Goal: Task Accomplishment & Management: Manage account settings

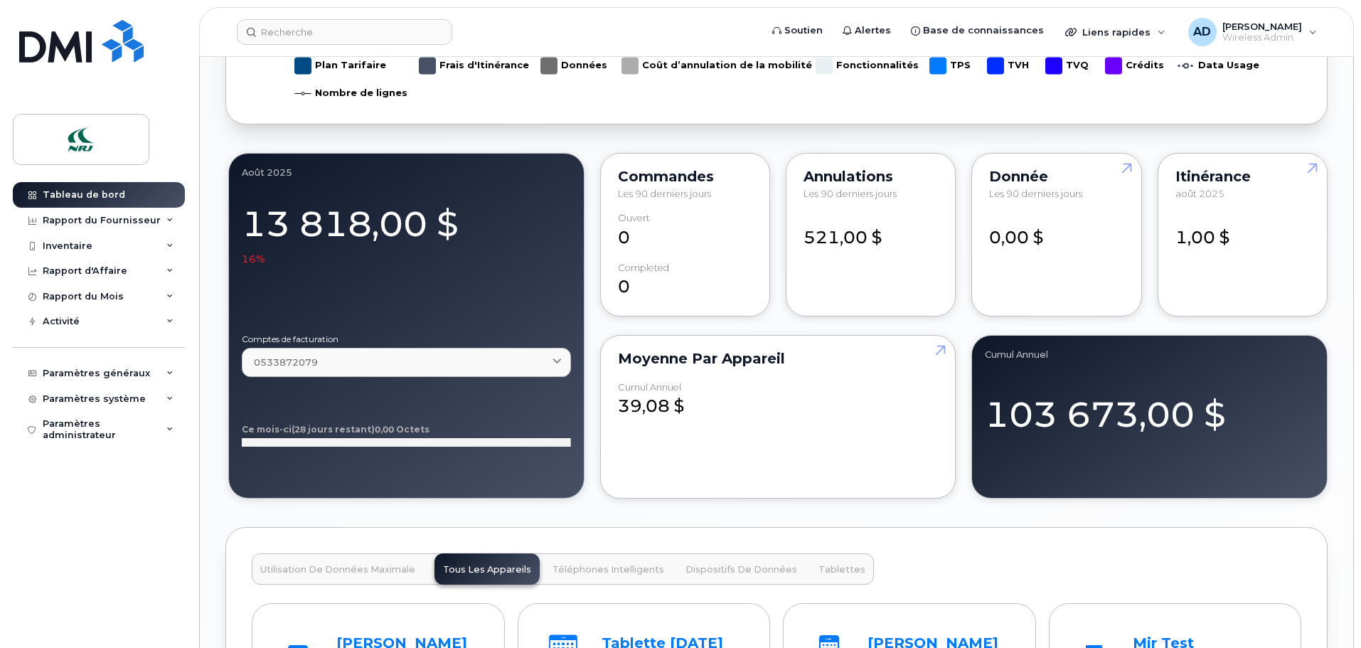
scroll to position [1066, 0]
click at [170, 219] on icon at bounding box center [169, 220] width 7 height 7
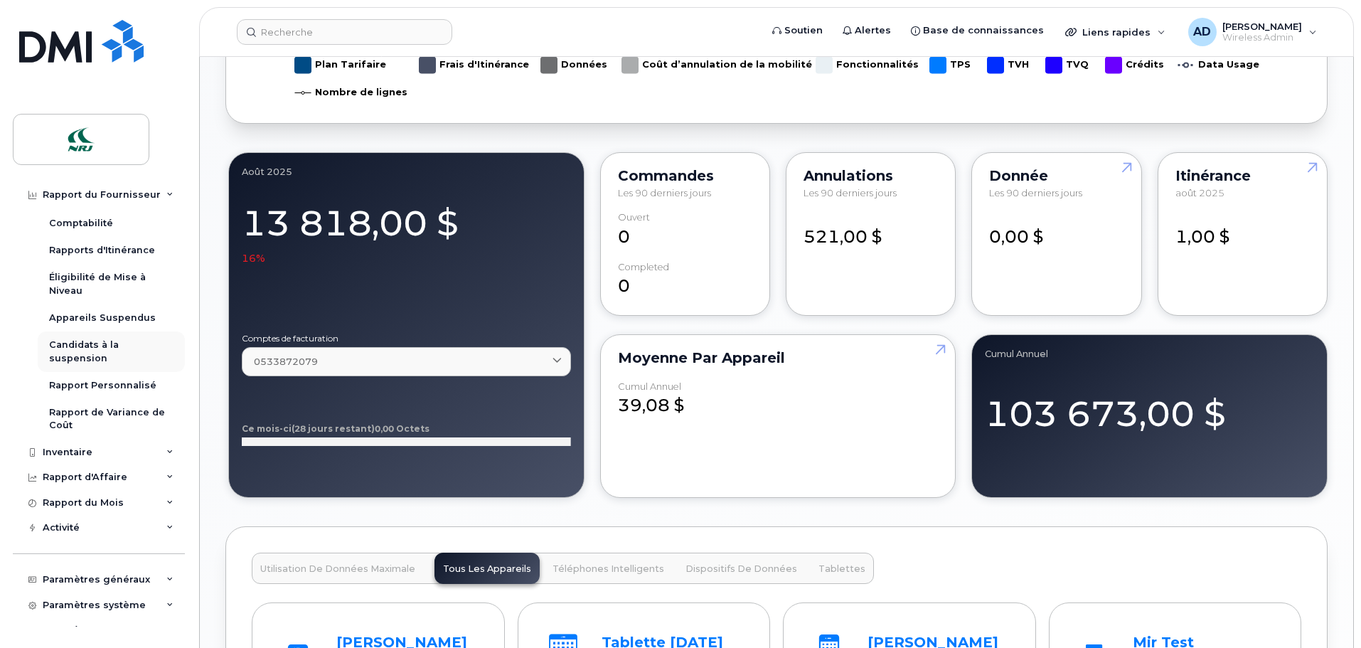
scroll to position [213, 0]
click at [168, 451] on icon at bounding box center [169, 451] width 7 height 7
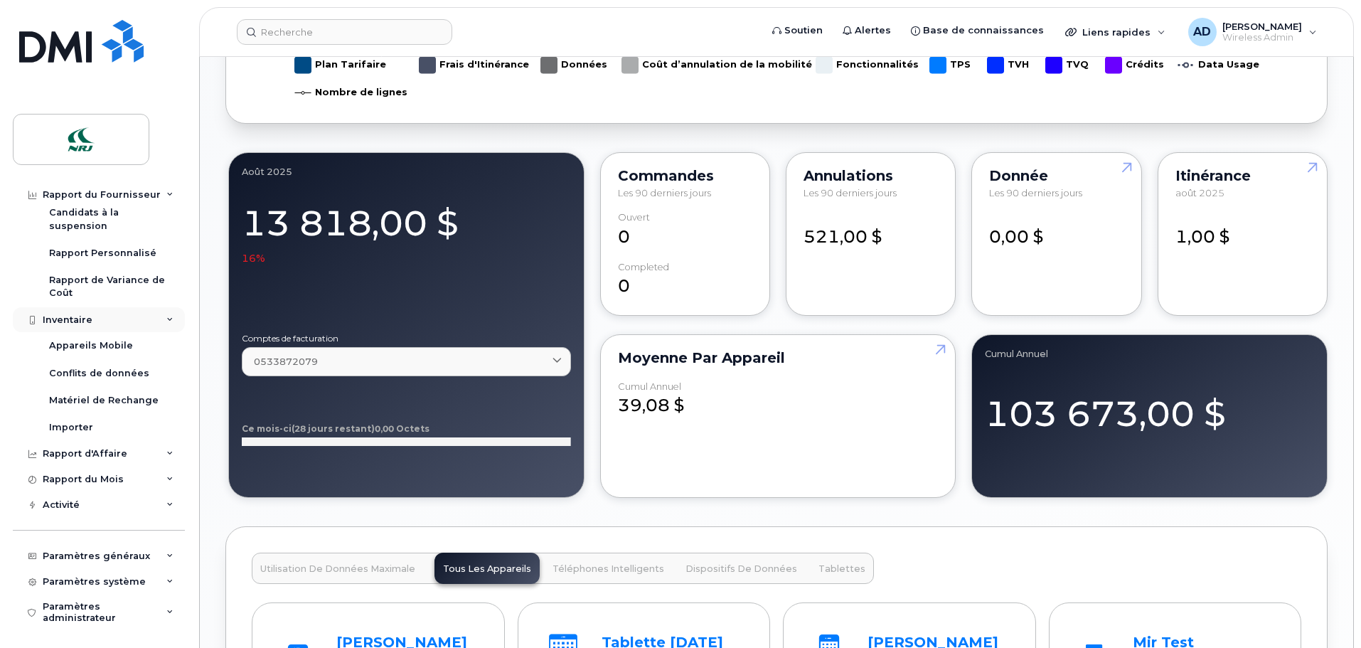
scroll to position [348, 0]
click at [166, 449] on icon at bounding box center [169, 449] width 7 height 7
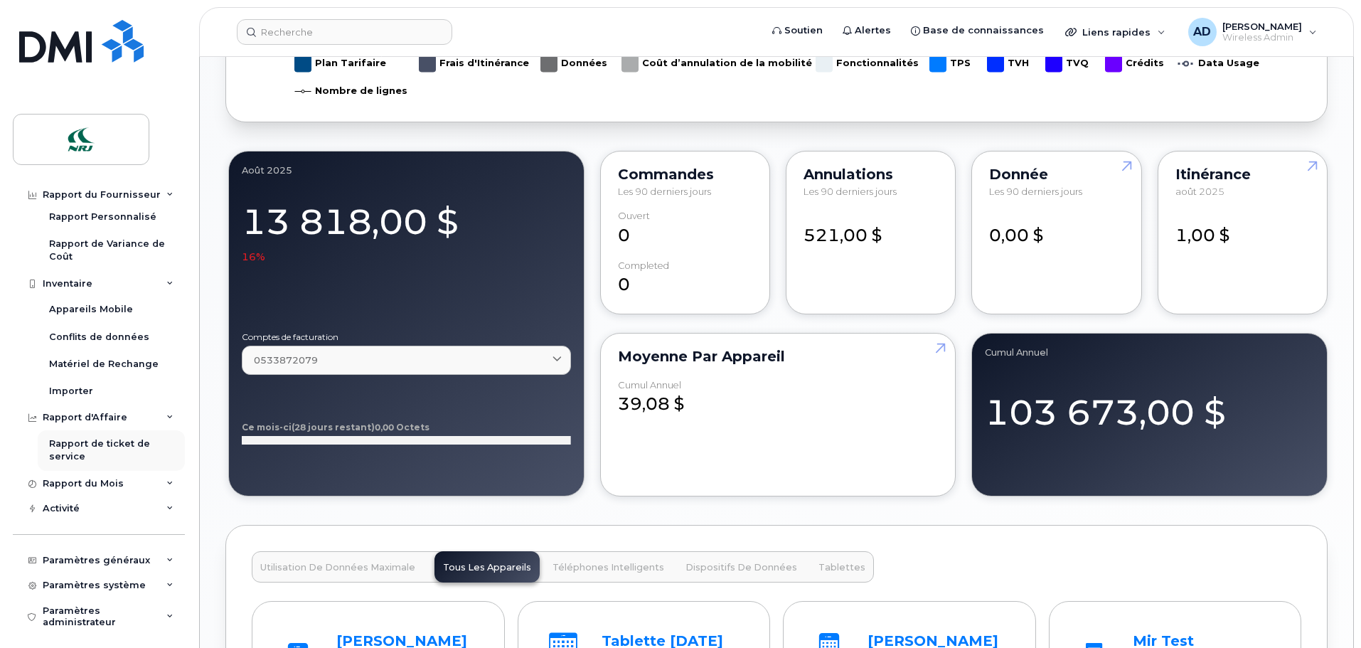
scroll to position [389, 0]
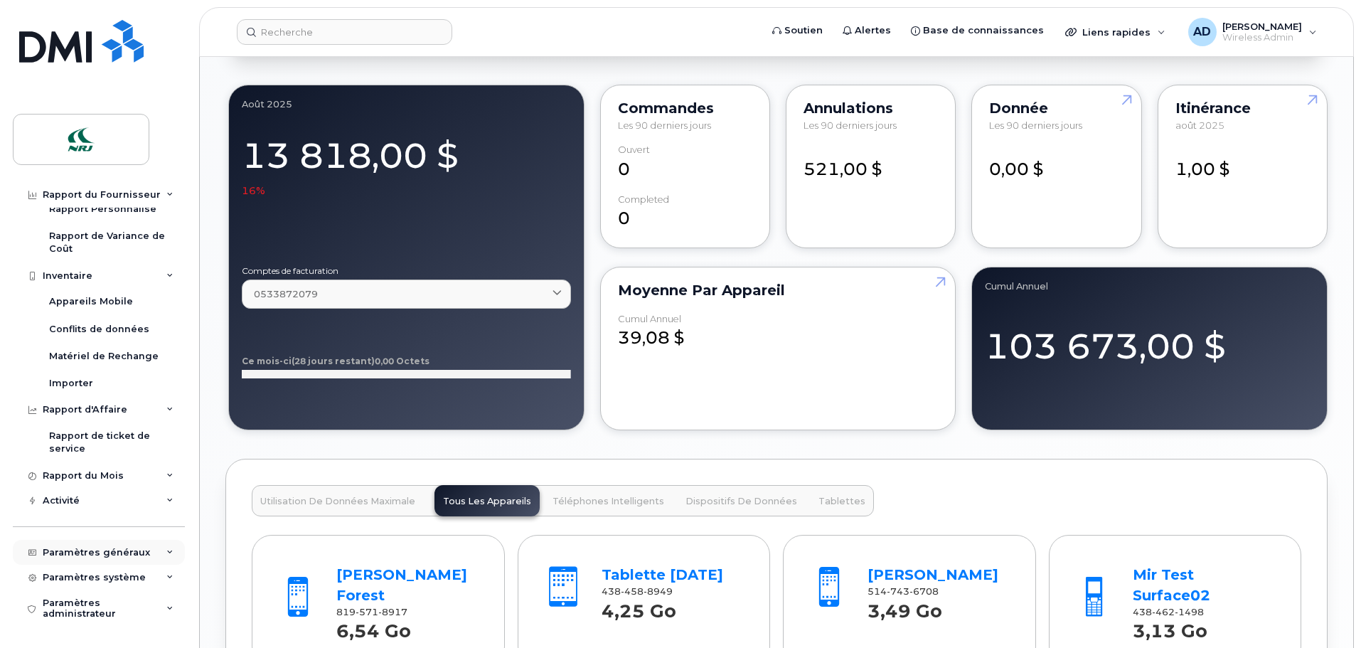
click at [166, 553] on icon at bounding box center [169, 552] width 7 height 7
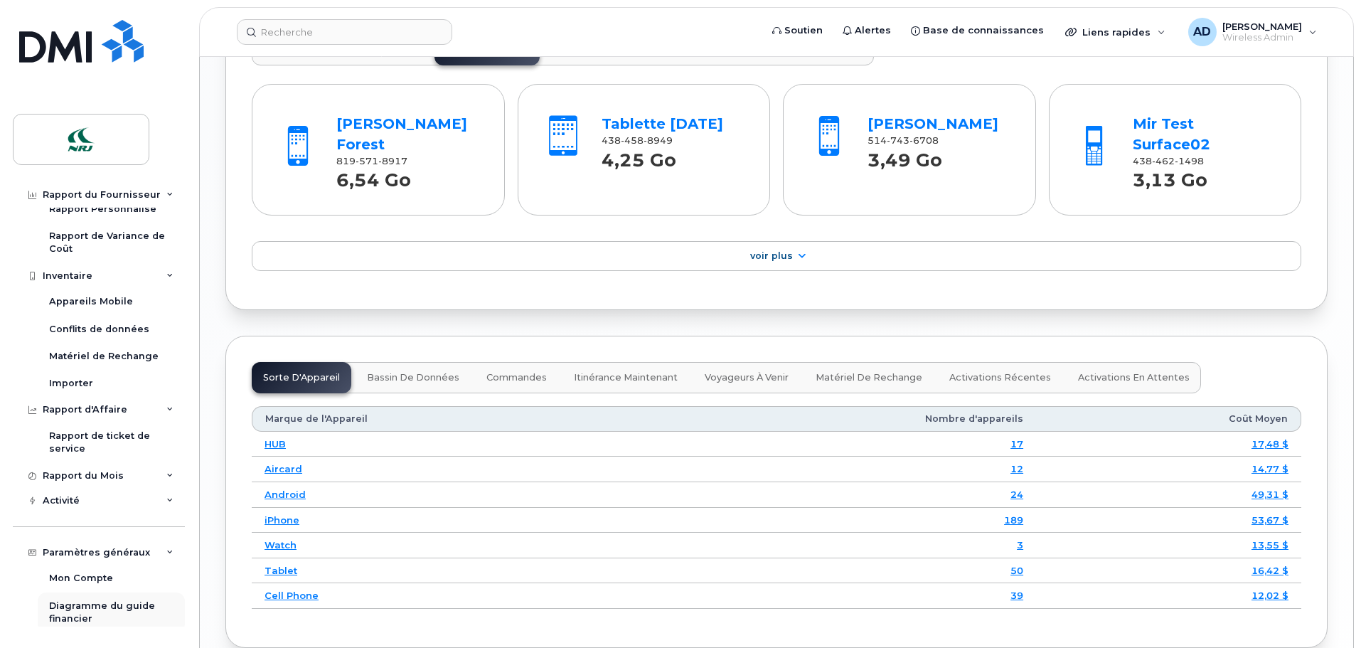
scroll to position [1640, 0]
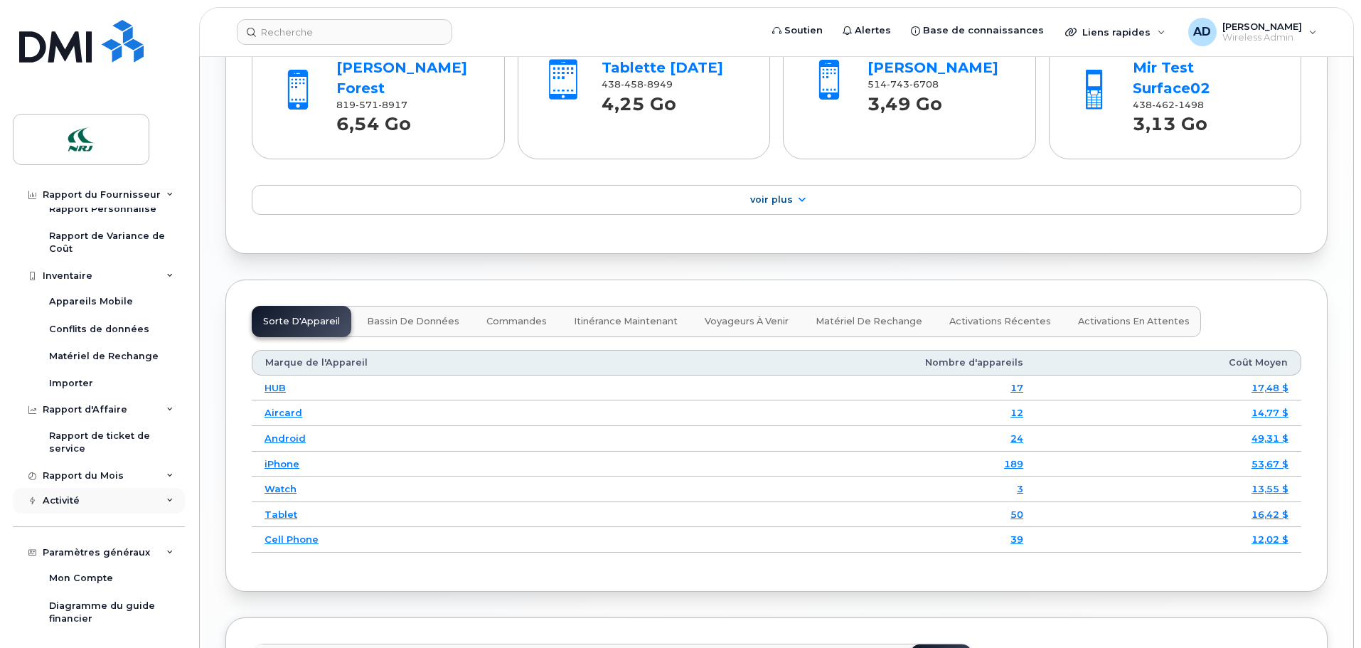
click at [160, 502] on div "Activité" at bounding box center [99, 501] width 172 height 26
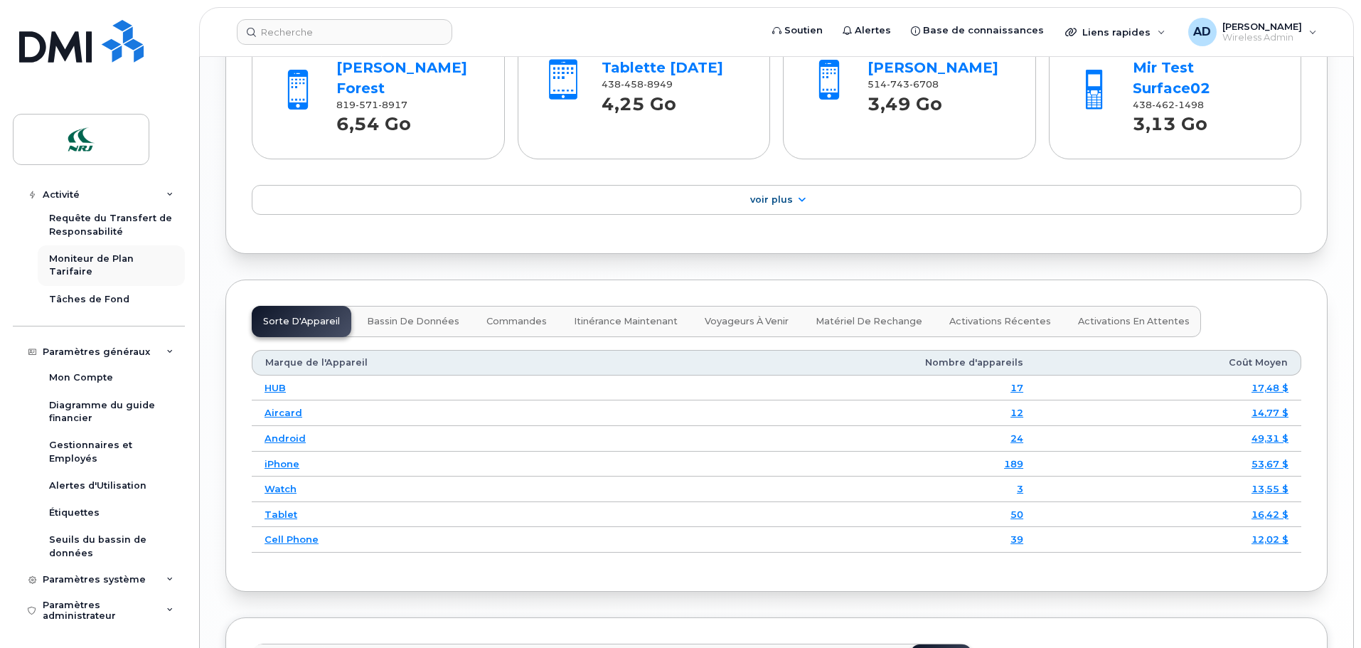
scroll to position [833, 0]
click at [95, 611] on div "Paramètres administrateur" at bounding box center [108, 609] width 131 height 22
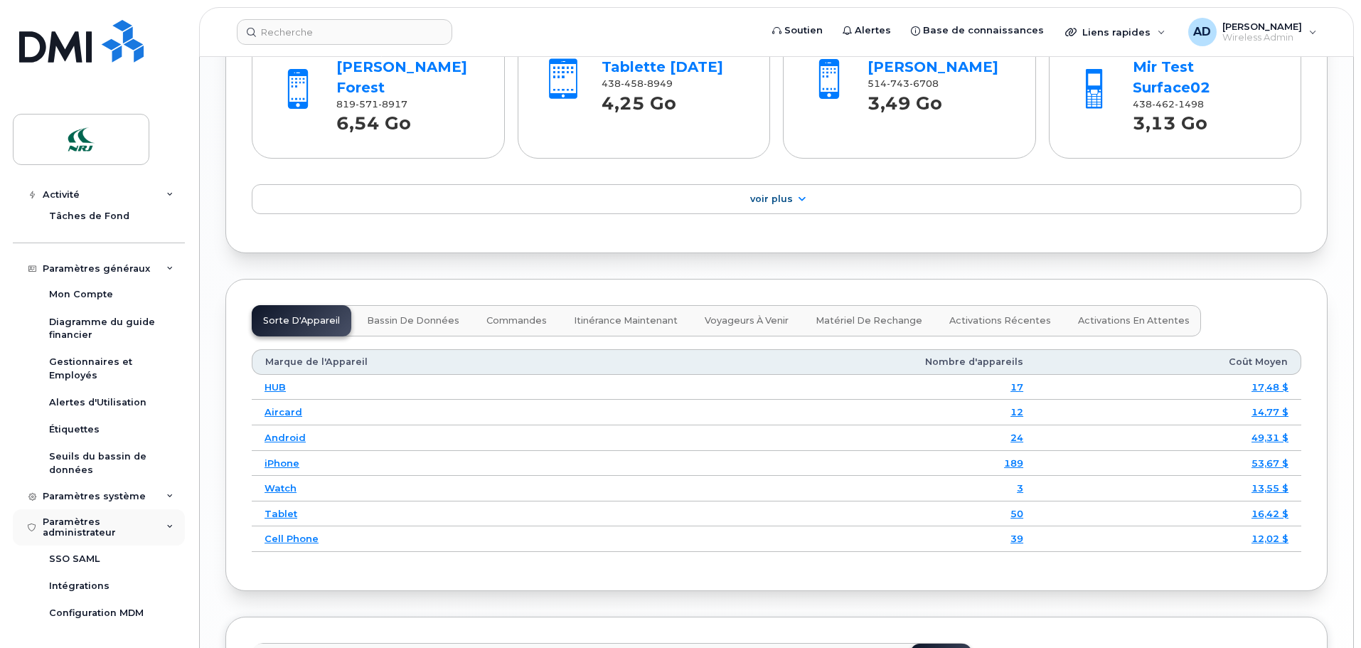
scroll to position [1641, 0]
click at [123, 615] on div "Configuration MDM" at bounding box center [96, 612] width 95 height 13
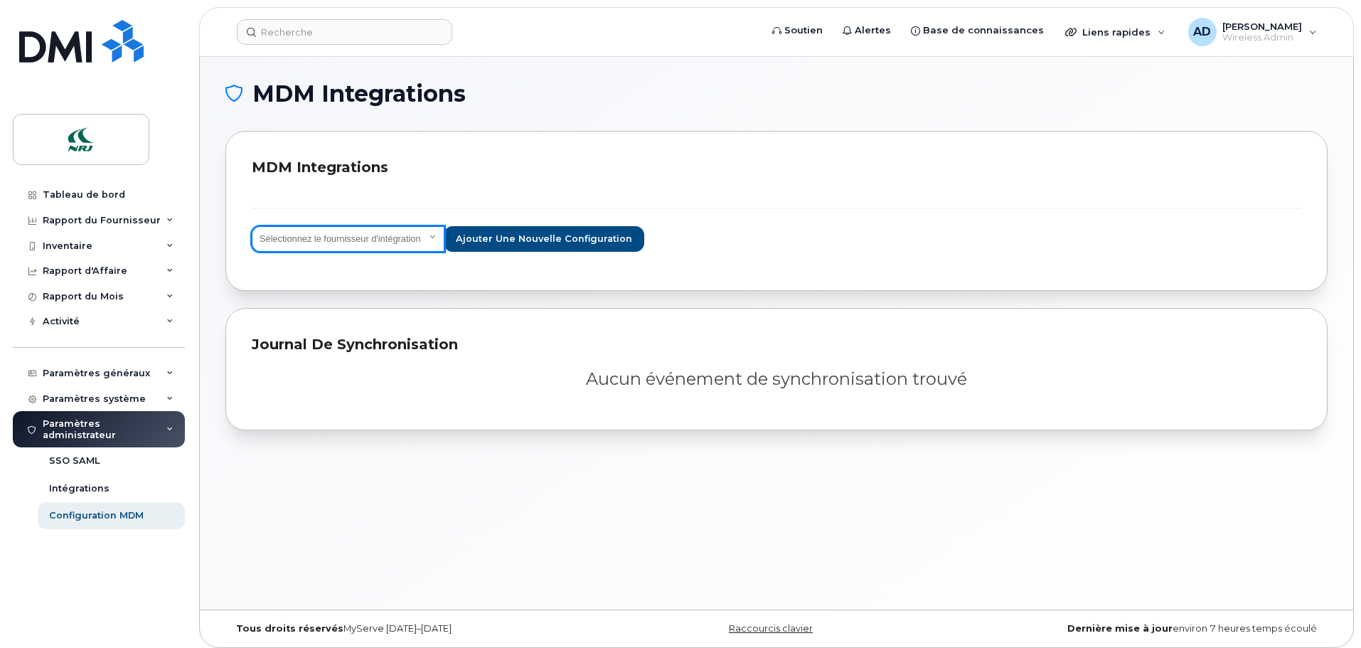
click at [432, 235] on select "Sélectionnez le fournisseur d'intégration IBM MaaS360 VMware AirWatch Microsoft…" at bounding box center [348, 239] width 193 height 26
select select "ms_intune"
click at [252, 226] on select "Sélectionnez le fournisseur d'intégration IBM MaaS360 VMware AirWatch Microsoft…" at bounding box center [348, 239] width 193 height 26
